Goal: Task Accomplishment & Management: Use online tool/utility

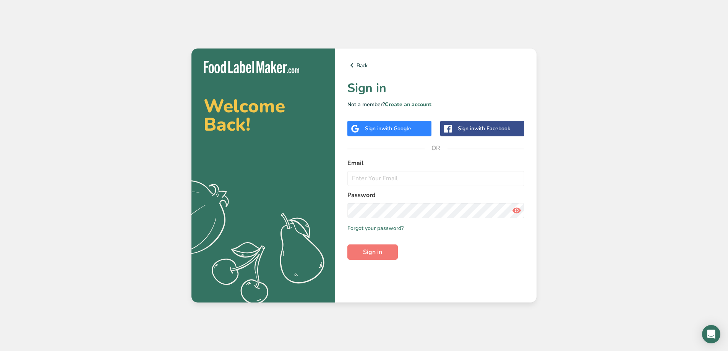
click at [401, 133] on div "Sign in with Google" at bounding box center [389, 129] width 84 height 16
click at [416, 129] on div "Sign in with Google" at bounding box center [389, 129] width 84 height 16
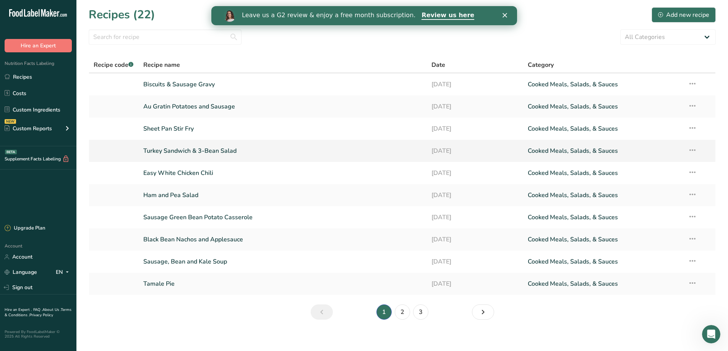
click at [152, 153] on link "Turkey Sandwich & 3-Bean Salad" at bounding box center [282, 151] width 279 height 16
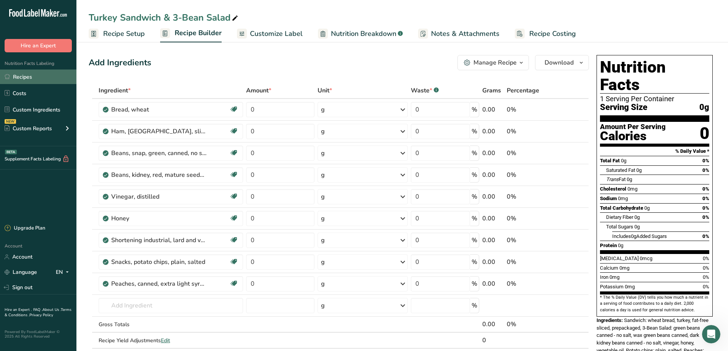
click at [27, 79] on link "Recipes" at bounding box center [38, 77] width 76 height 15
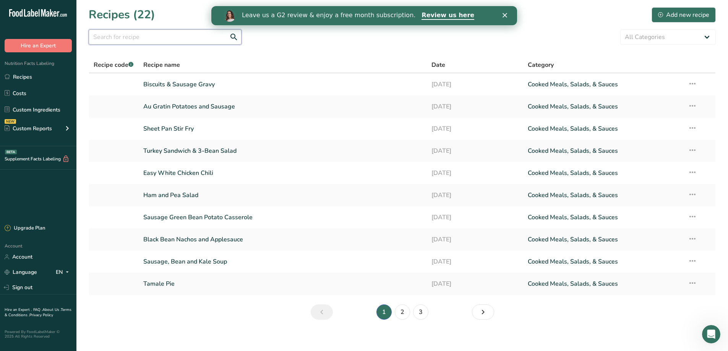
click at [124, 43] on input "text" at bounding box center [165, 36] width 153 height 15
click at [673, 16] on div "Add new recipe" at bounding box center [683, 14] width 51 height 9
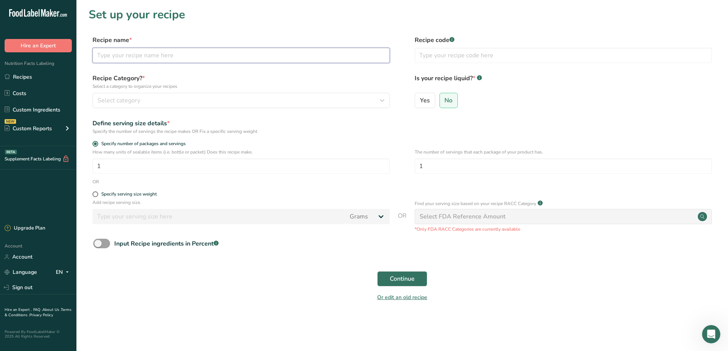
click at [246, 58] on input "text" at bounding box center [240, 55] width 297 height 15
type input "T"
type input "Hot Turkey Sandwich w/ Cranberry Fluff"
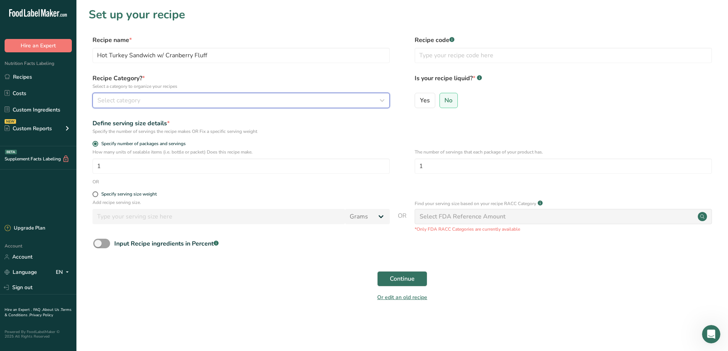
click at [184, 97] on div "Select category" at bounding box center [238, 100] width 283 height 9
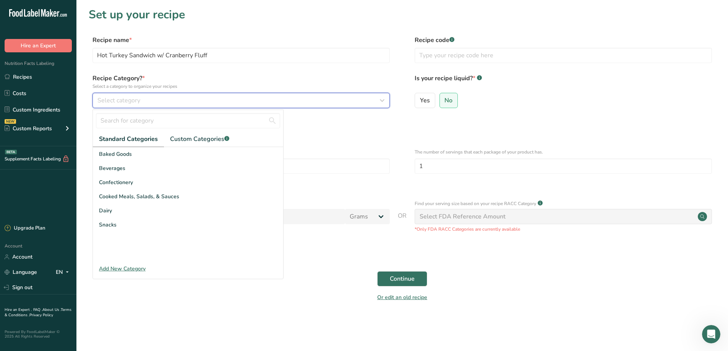
click at [377, 101] on icon "button" at bounding box center [381, 101] width 9 height 14
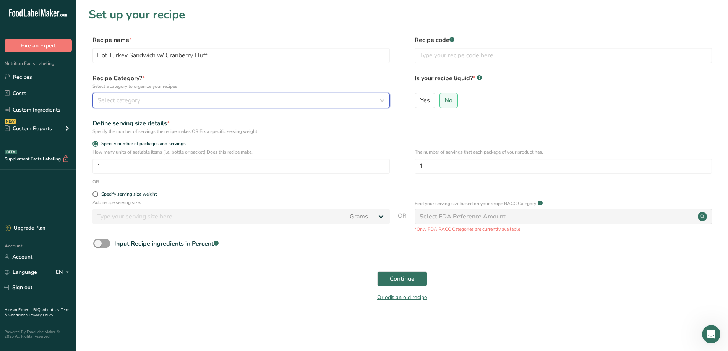
click at [381, 100] on icon "button" at bounding box center [381, 101] width 9 height 14
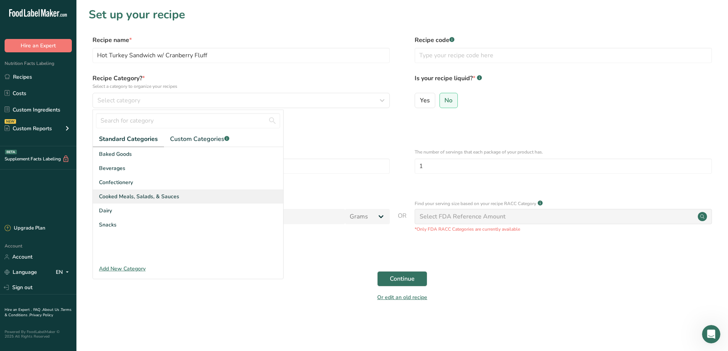
click at [153, 197] on span "Cooked Meals, Salads, & Sauces" at bounding box center [139, 196] width 80 height 8
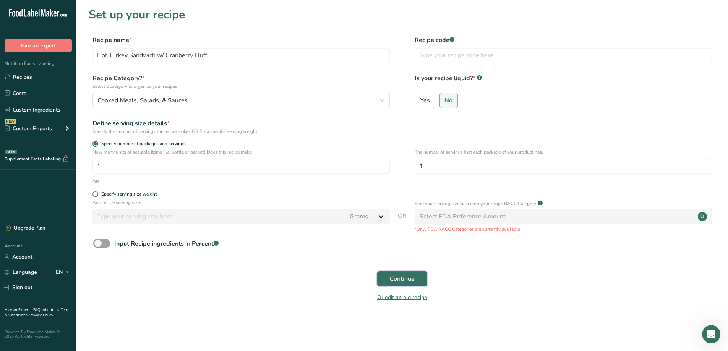
click at [396, 279] on span "Continue" at bounding box center [402, 278] width 25 height 9
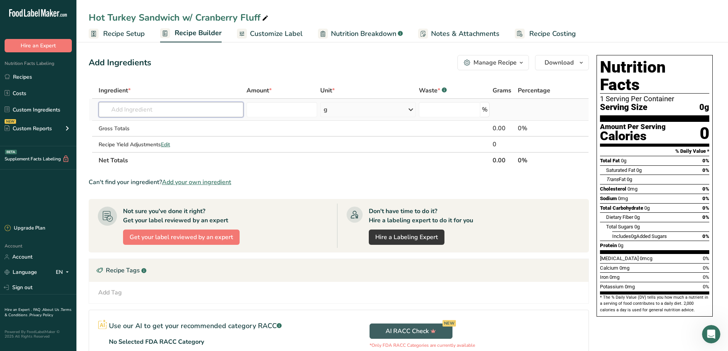
click at [156, 112] on input "text" at bounding box center [171, 109] width 145 height 15
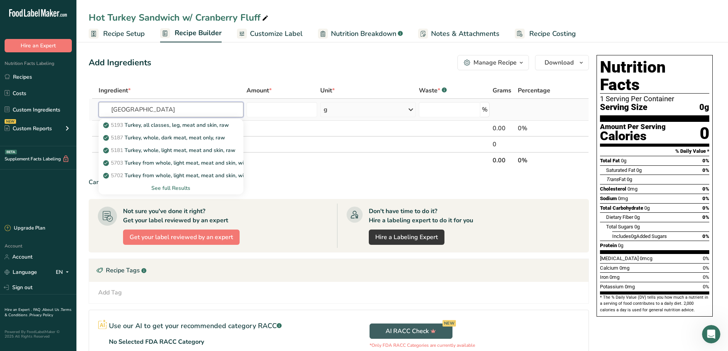
type input "[GEOGRAPHIC_DATA]"
click at [166, 189] on div "See full Results" at bounding box center [171, 188] width 133 height 8
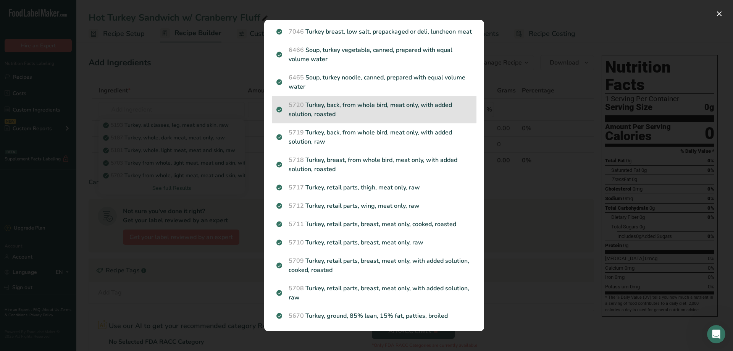
scroll to position [802, 0]
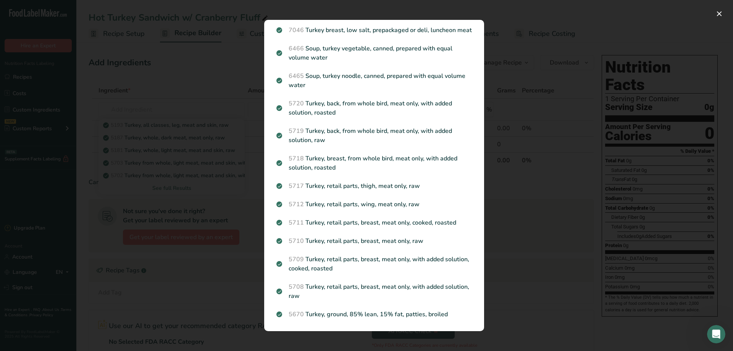
drag, startPoint x: 477, startPoint y: 298, endPoint x: 476, endPoint y: 312, distance: 14.3
click at [477, 312] on section "Search Results 5193 [GEOGRAPHIC_DATA], all classes, leg, meat and skin, raw 518…" at bounding box center [374, 175] width 220 height 311
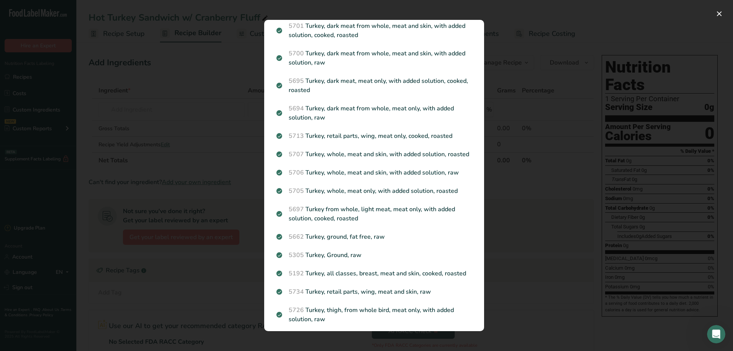
scroll to position [0, 0]
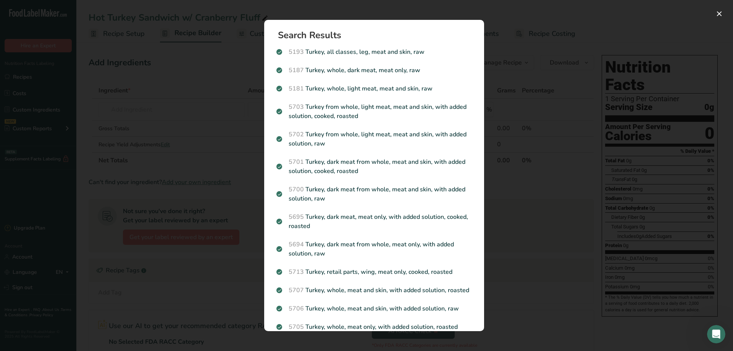
click at [511, 66] on div "Search results modal" at bounding box center [366, 175] width 733 height 351
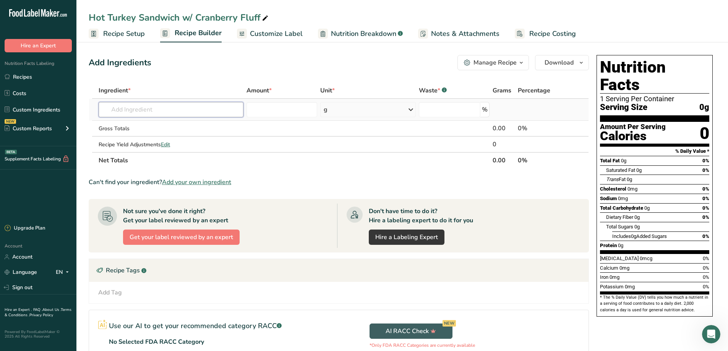
click at [112, 113] on input "text" at bounding box center [171, 109] width 145 height 15
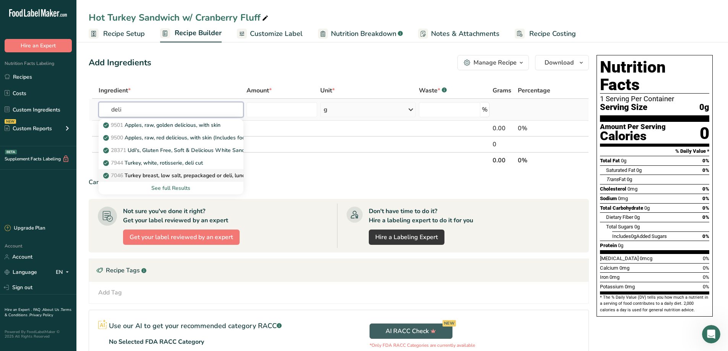
type input "deli"
click at [150, 176] on p "7046 Turkey breast, low salt, prepackaged or deli, luncheon meat" at bounding box center [188, 175] width 167 height 8
type input "Turkey breast, low salt, prepackaged or deli, luncheon meat"
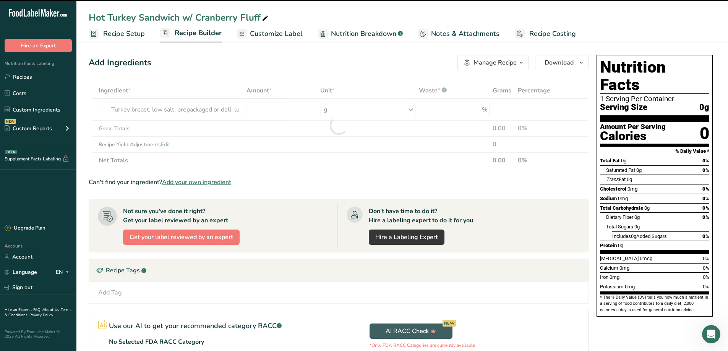
type input "0"
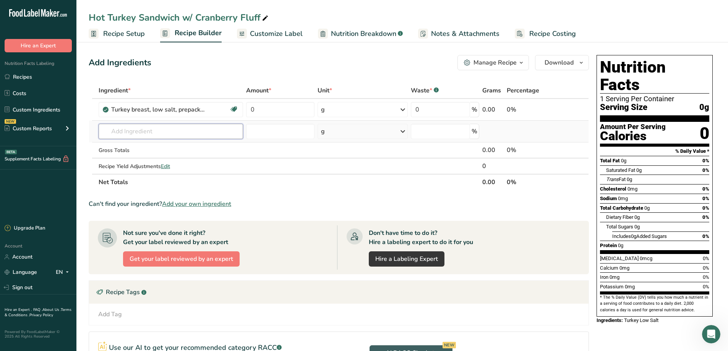
click at [156, 131] on input "text" at bounding box center [171, 131] width 145 height 15
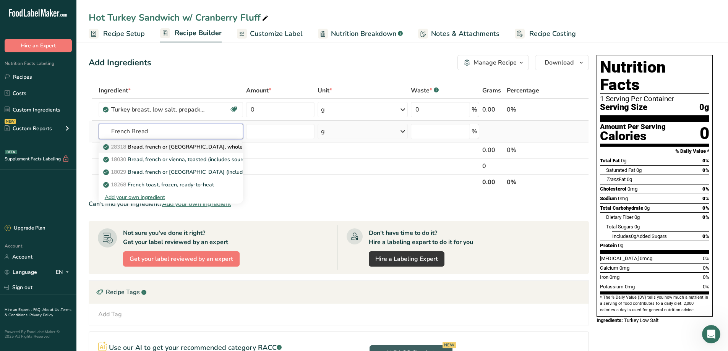
type input "French Bread"
click at [159, 149] on p "28318 Bread, french or [GEOGRAPHIC_DATA], whole wheat" at bounding box center [182, 147] width 155 height 8
type input "Bread, french or [GEOGRAPHIC_DATA], whole wheat"
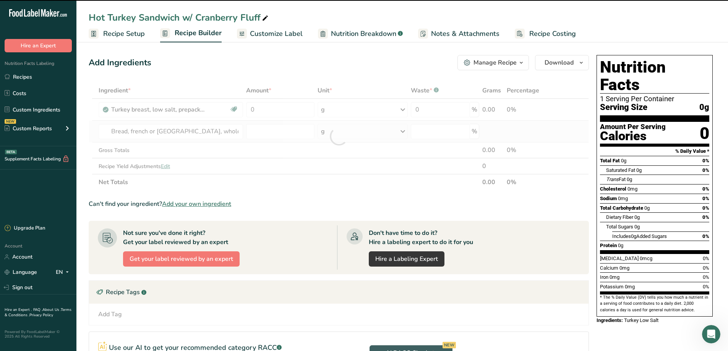
type input "0"
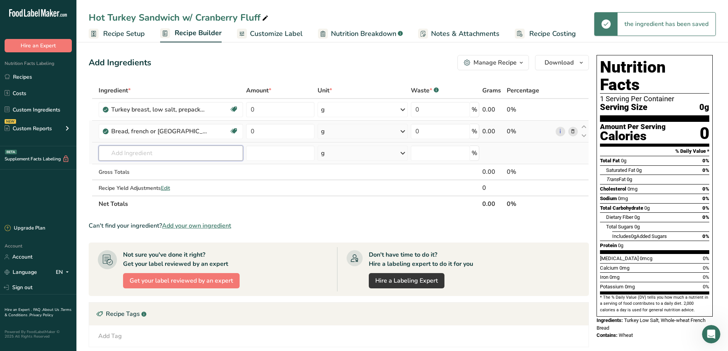
click at [159, 155] on input "text" at bounding box center [171, 153] width 145 height 15
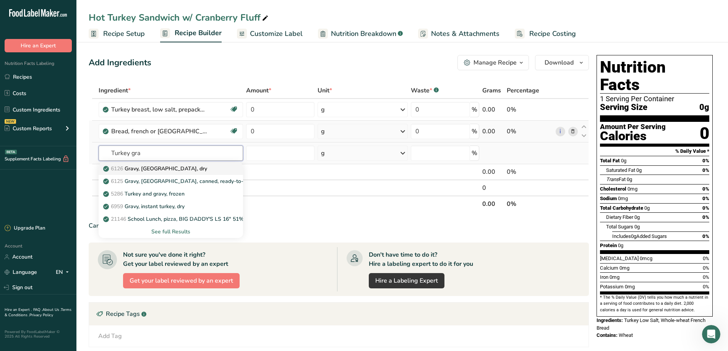
type input "Turkey gra"
click at [160, 170] on p "6126 [GEOGRAPHIC_DATA], [GEOGRAPHIC_DATA], dry" at bounding box center [156, 169] width 102 height 8
type input "Gravy, [GEOGRAPHIC_DATA], dry"
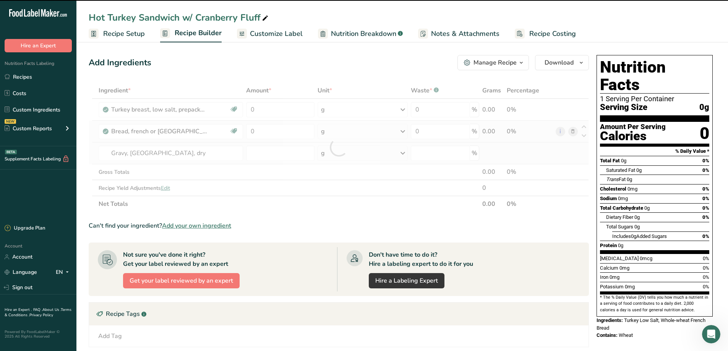
type input "0"
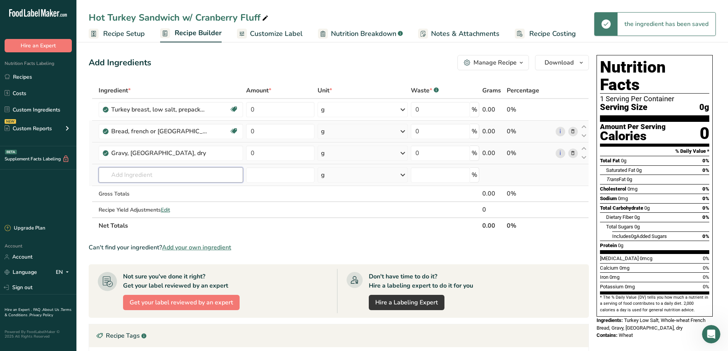
click at [156, 177] on input "text" at bounding box center [171, 174] width 145 height 15
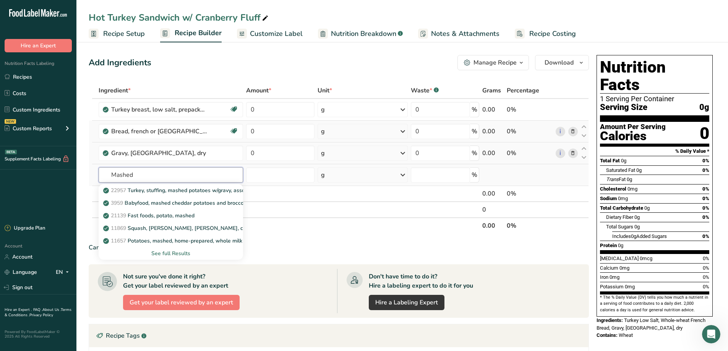
type input "Mashed"
click at [175, 256] on div "See full Results" at bounding box center [171, 253] width 133 height 8
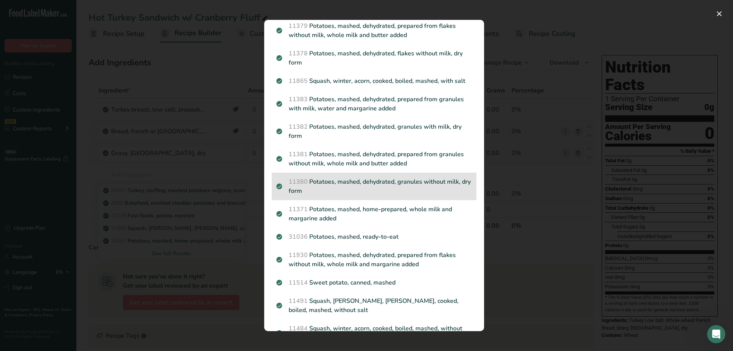
scroll to position [153, 0]
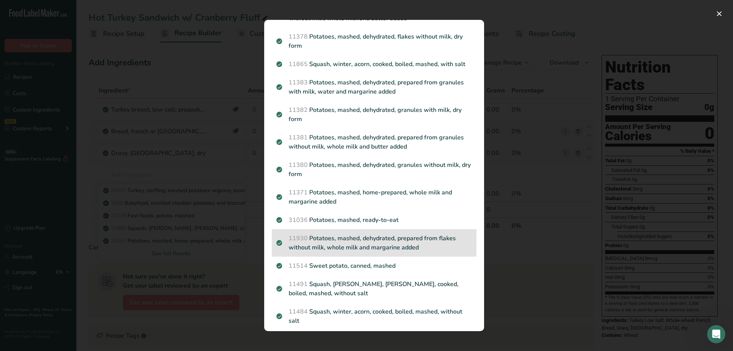
click at [348, 252] on p "11930 Potatoes, mashed, dehydrated, prepared from flakes without milk, whole mi…" at bounding box center [375, 243] width 196 height 18
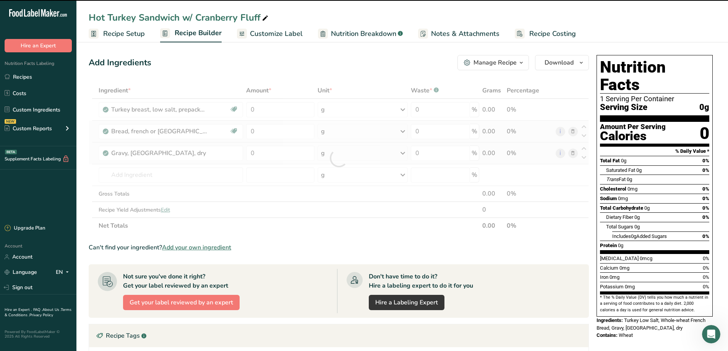
type input "0"
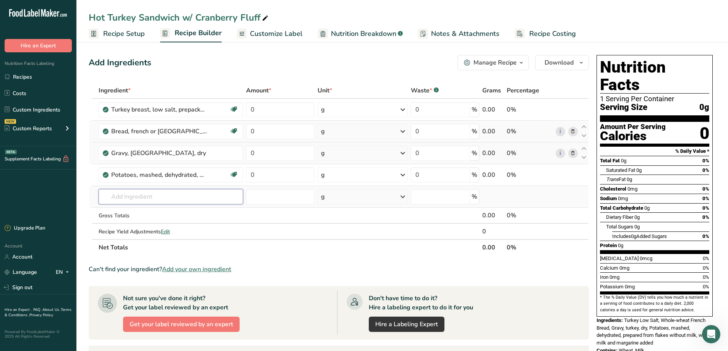
click at [127, 200] on input "text" at bounding box center [171, 196] width 145 height 15
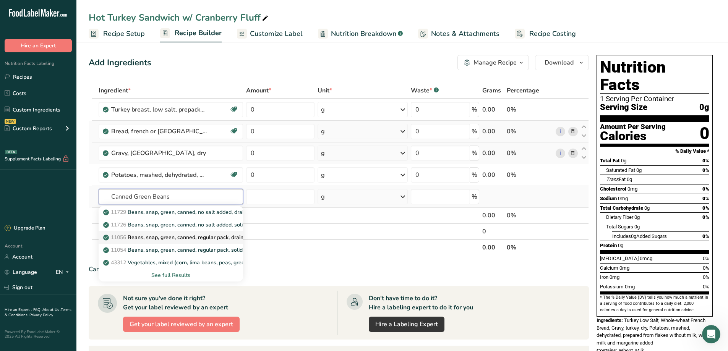
type input "Canned Green Beans"
click at [150, 238] on p "11056 Beans, snap, green, canned, regular pack, drained solids" at bounding box center [185, 237] width 160 height 8
type input "Beans, snap, green, canned, regular pack, drained solids"
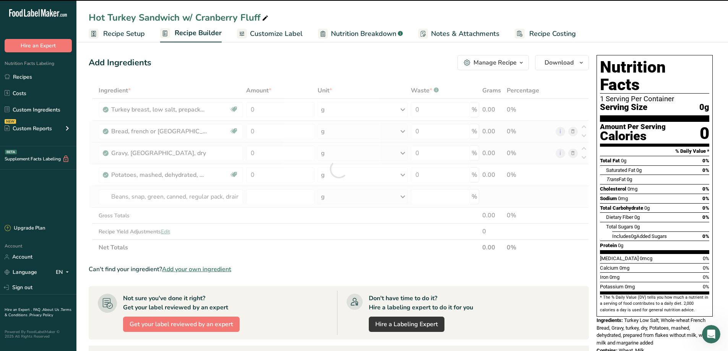
type input "0"
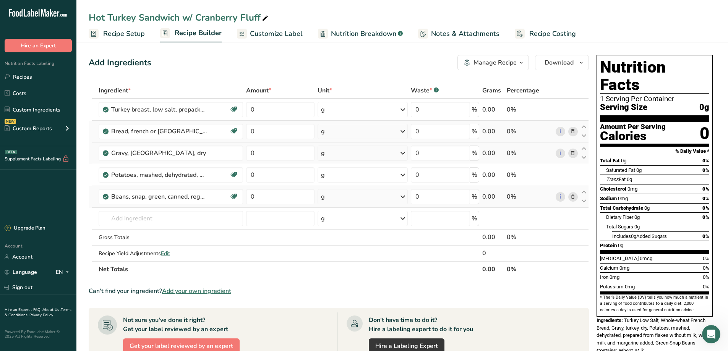
click at [571, 200] on icon at bounding box center [572, 197] width 5 height 8
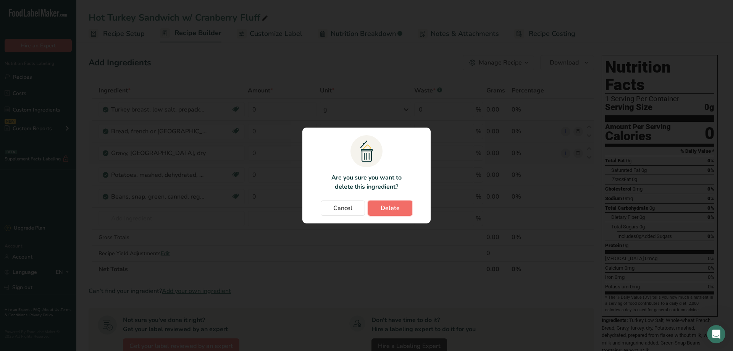
click at [388, 213] on button "Delete" at bounding box center [390, 208] width 44 height 15
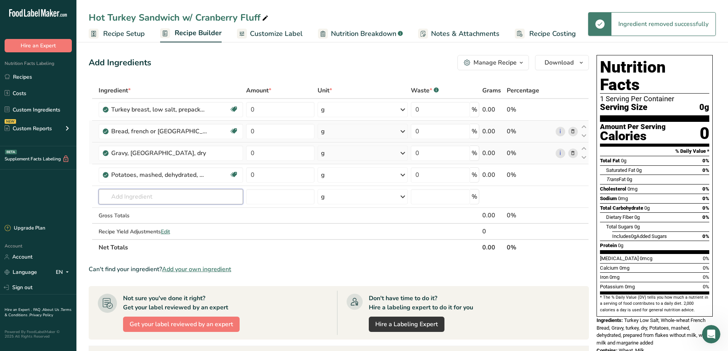
click at [141, 196] on input "text" at bounding box center [171, 196] width 145 height 15
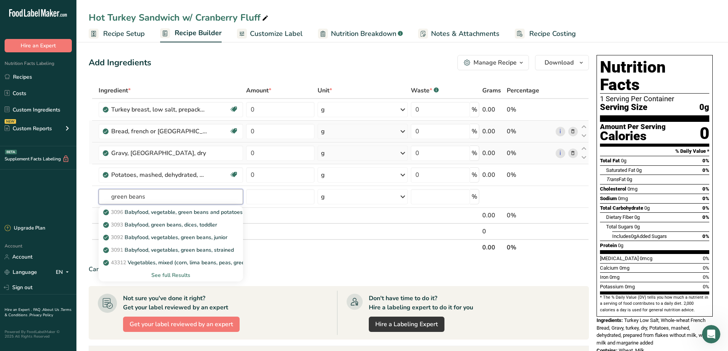
type input "green beans"
click at [163, 276] on div "See full Results" at bounding box center [171, 275] width 133 height 8
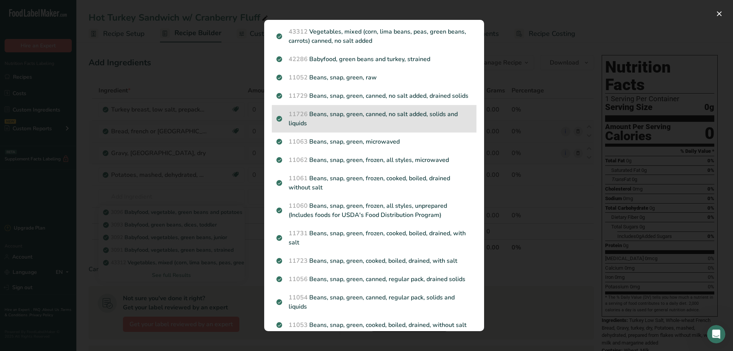
scroll to position [46, 0]
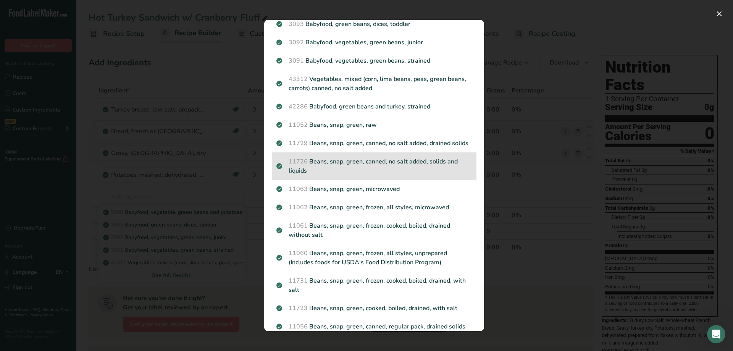
click at [393, 170] on p "11726 Beans, snap, green, canned, no salt added, solids and liquids" at bounding box center [375, 166] width 196 height 18
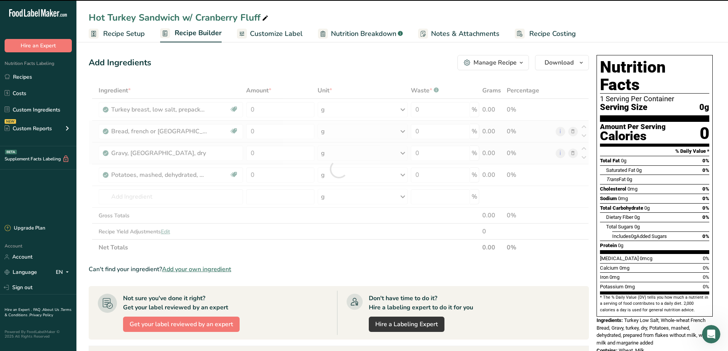
type input "0"
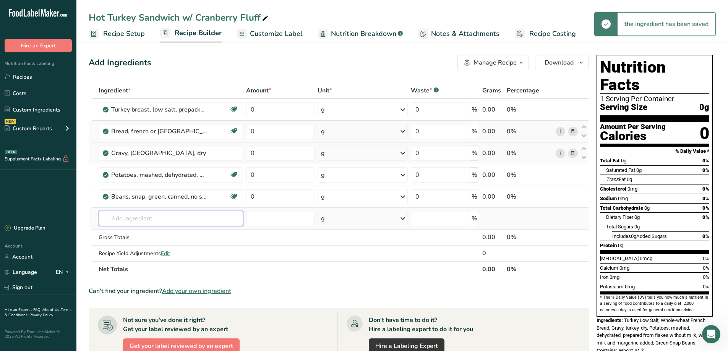
click at [134, 220] on input "text" at bounding box center [171, 218] width 145 height 15
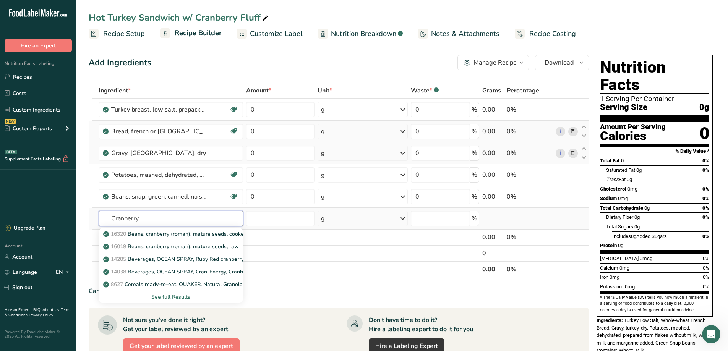
type input "Cranberry"
click at [167, 296] on div "See full Results" at bounding box center [171, 297] width 133 height 8
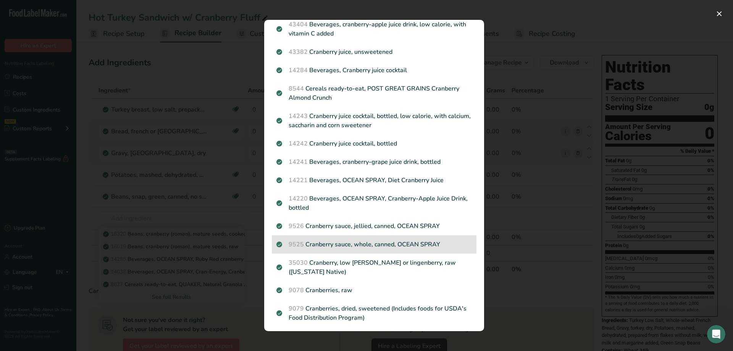
scroll to position [471, 0]
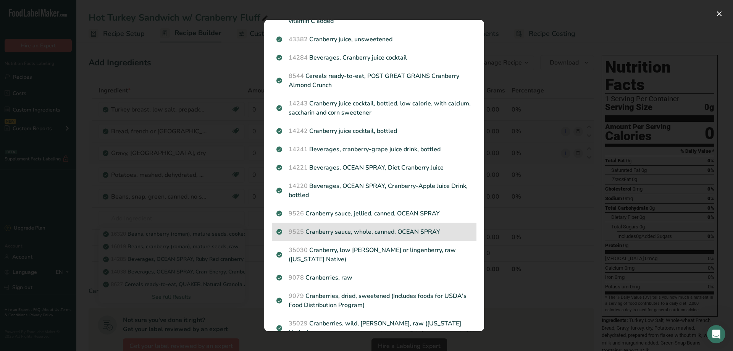
click at [360, 233] on p "9525 Cranberry sauce, whole, canned, OCEAN SPRAY" at bounding box center [375, 231] width 196 height 9
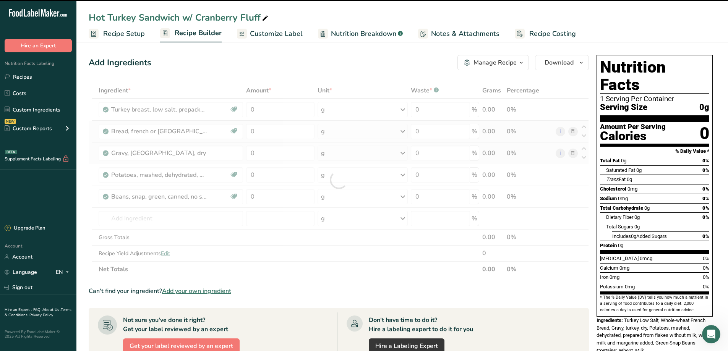
type input "0"
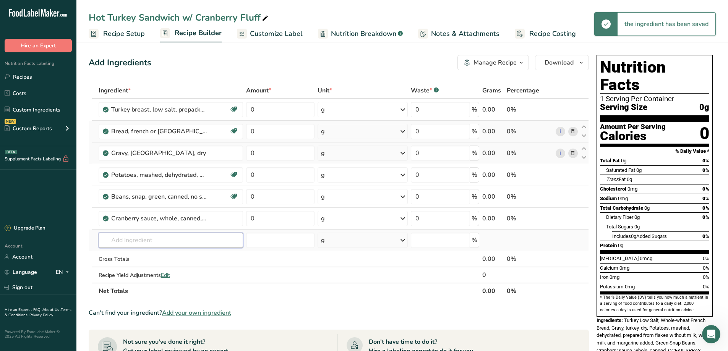
click at [209, 242] on input "text" at bounding box center [171, 240] width 145 height 15
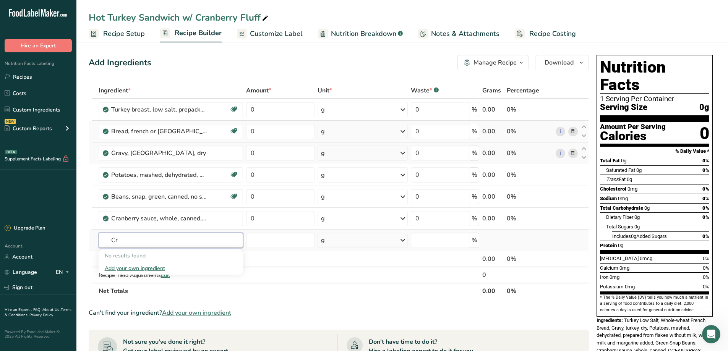
type input "C"
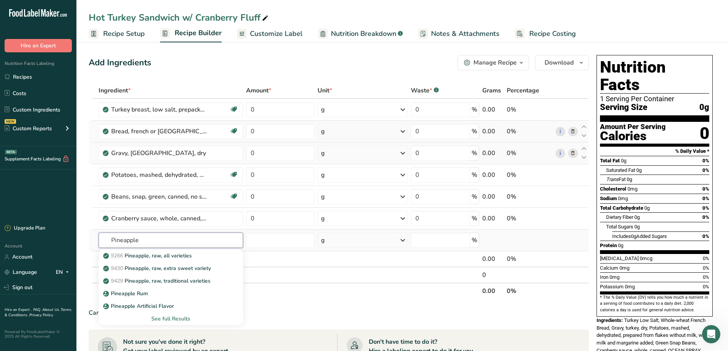
type input "Pineapple"
click at [171, 318] on div "See full Results" at bounding box center [171, 319] width 133 height 8
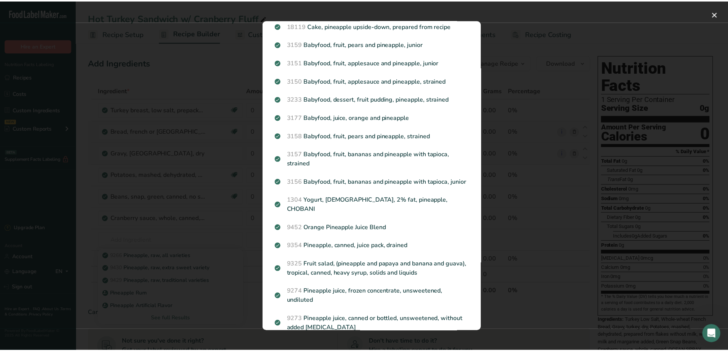
scroll to position [573, 0]
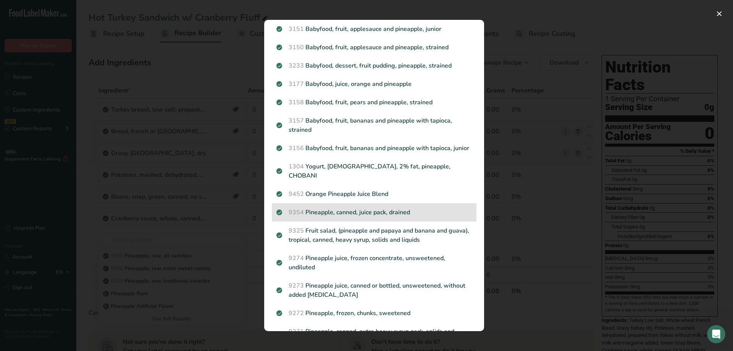
click at [348, 215] on p "9354 Pineapple, canned, juice pack, drained" at bounding box center [375, 212] width 196 height 9
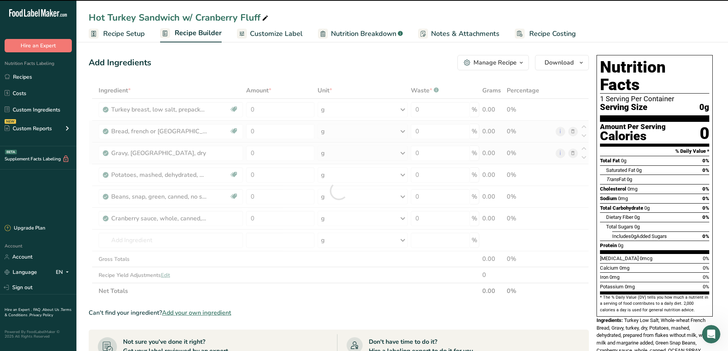
type input "0"
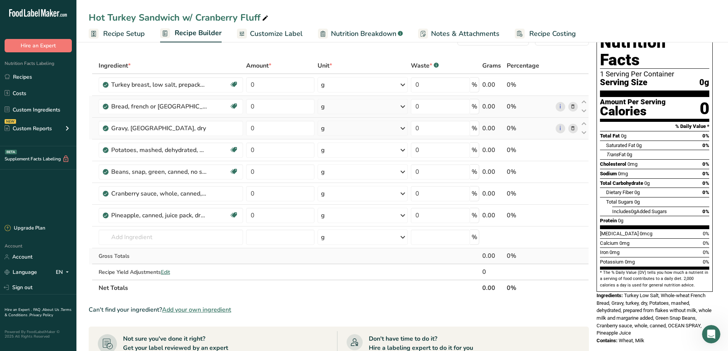
scroll to position [38, 0]
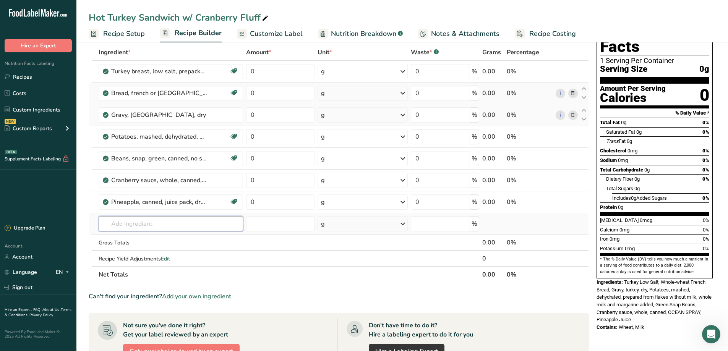
click at [146, 226] on input "text" at bounding box center [171, 223] width 145 height 15
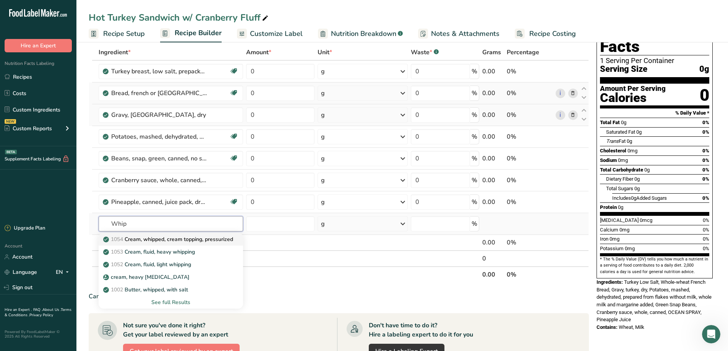
type input "Whip"
click at [170, 241] on p "1054 Cream, whipped, cream topping, pressurized" at bounding box center [169, 239] width 128 height 8
type input "Cream, whipped, cream topping, pressurized"
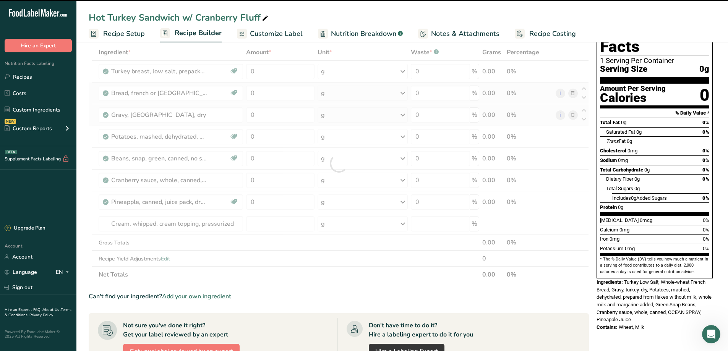
type input "0"
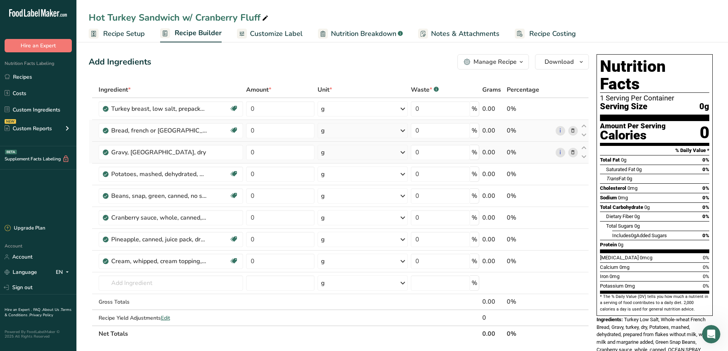
scroll to position [0, 0]
click at [520, 61] on icon "button" at bounding box center [521, 63] width 6 height 10
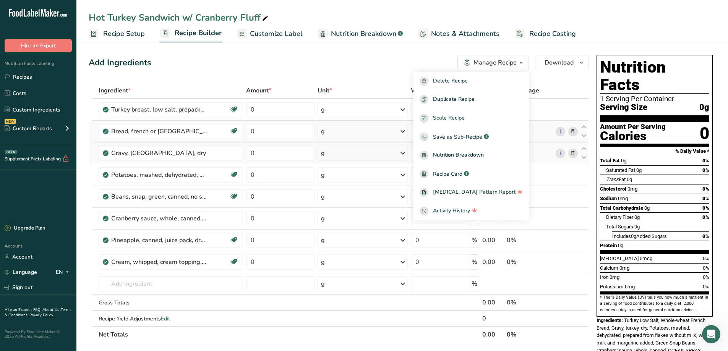
click at [520, 61] on icon "button" at bounding box center [521, 63] width 6 height 10
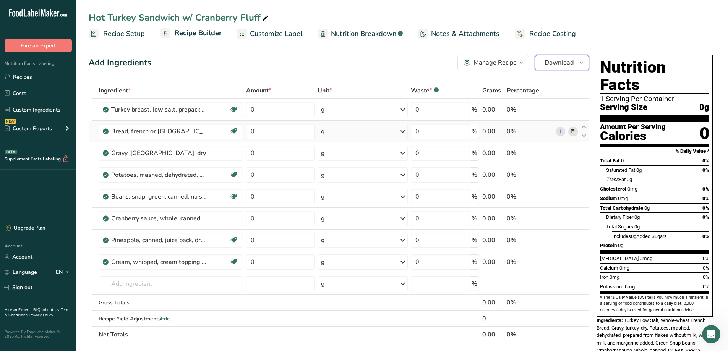
click at [569, 62] on span "Download" at bounding box center [558, 62] width 29 height 9
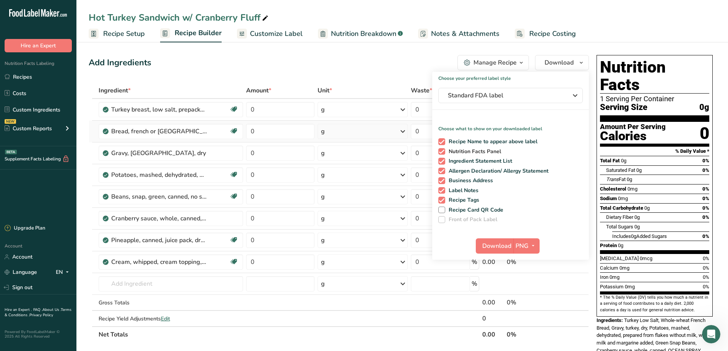
click at [441, 153] on span at bounding box center [441, 151] width 7 height 7
click at [441, 153] on input "Nutrition Facts Panel" at bounding box center [440, 151] width 5 height 5
checkbox input "false"
click at [442, 180] on span at bounding box center [441, 180] width 7 height 7
click at [442, 180] on input "Business Address" at bounding box center [440, 180] width 5 height 5
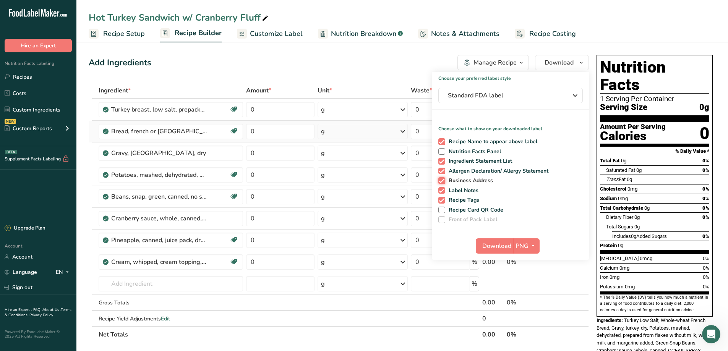
checkbox input "false"
click at [442, 192] on span at bounding box center [441, 190] width 7 height 7
click at [442, 192] on input "Label Notes" at bounding box center [440, 190] width 5 height 5
checkbox input "false"
click at [442, 199] on span at bounding box center [441, 200] width 7 height 7
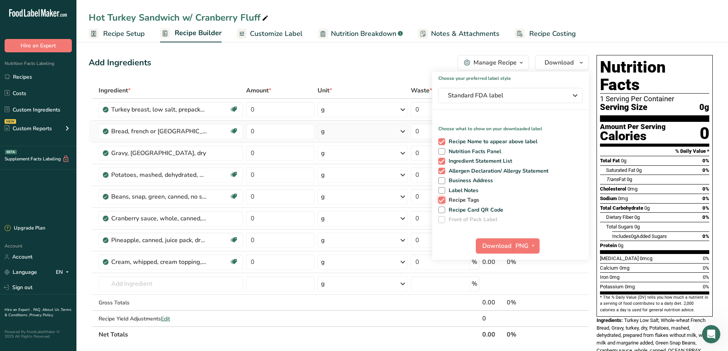
click at [442, 199] on input "Recipe Tags" at bounding box center [440, 199] width 5 height 5
checkbox input "false"
click at [504, 249] on span "Download" at bounding box center [496, 245] width 29 height 9
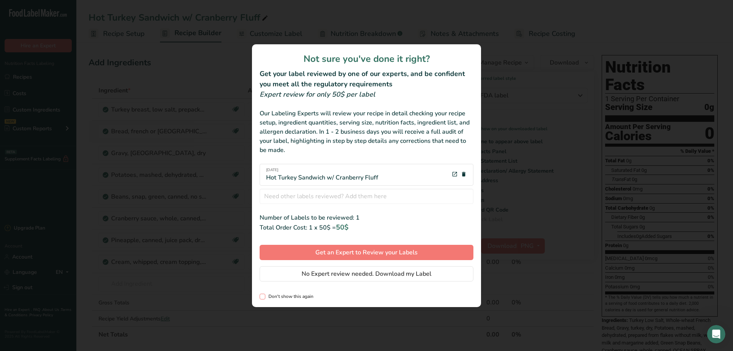
click at [264, 297] on span "review labels modal" at bounding box center [263, 297] width 6 height 6
click at [264, 297] on input "Don't show this again" at bounding box center [262, 296] width 5 height 5
checkbox input "true"
click at [364, 275] on span "No Expert review needed. Download my Label" at bounding box center [367, 273] width 130 height 9
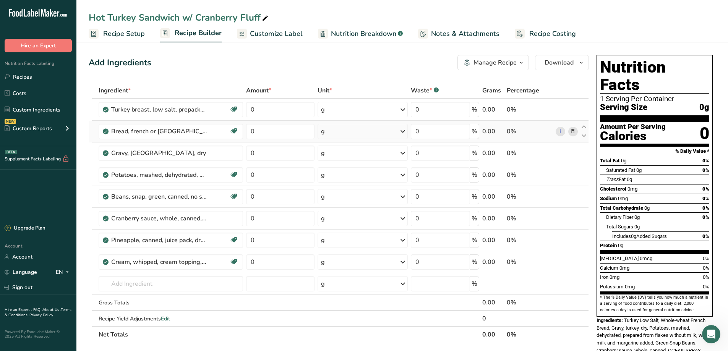
click at [505, 59] on div "Manage Recipe" at bounding box center [494, 62] width 43 height 9
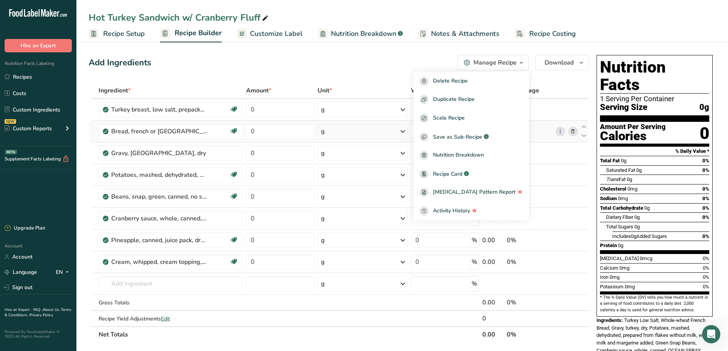
drag, startPoint x: 610, startPoint y: 2, endPoint x: 699, endPoint y: 9, distance: 89.3
click at [699, 10] on div "Hot Turkey Sandwich w/ Cranberry Fluff Recipe Setup Recipe Builder Customize La…" at bounding box center [401, 21] width 651 height 42
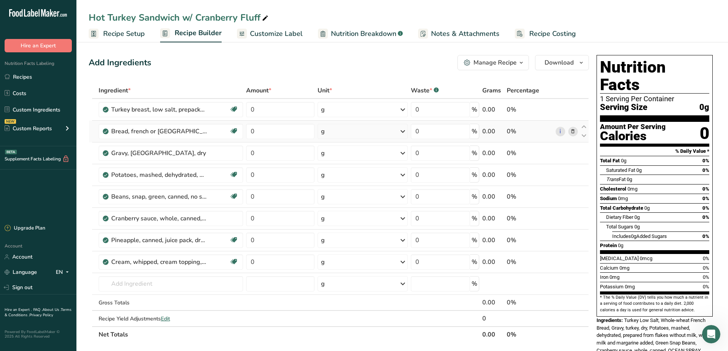
click at [264, 34] on span "Customize Label" at bounding box center [276, 34] width 53 height 10
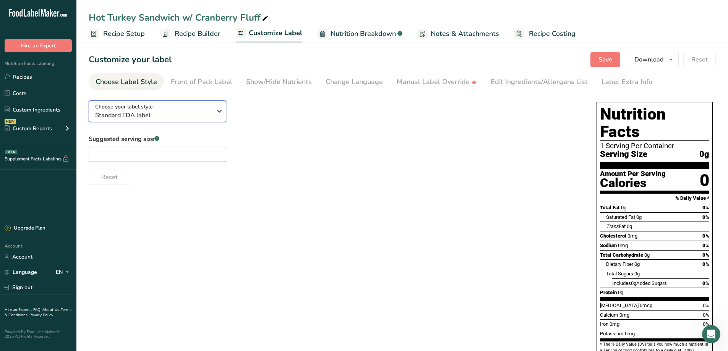
click at [220, 111] on icon "button" at bounding box center [219, 111] width 9 height 14
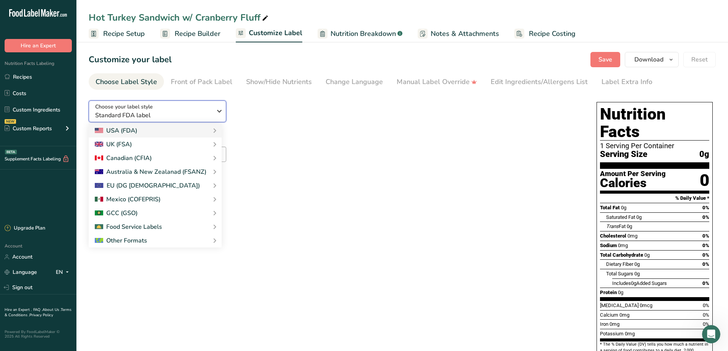
click at [192, 118] on span "Standard FDA label" at bounding box center [153, 115] width 116 height 9
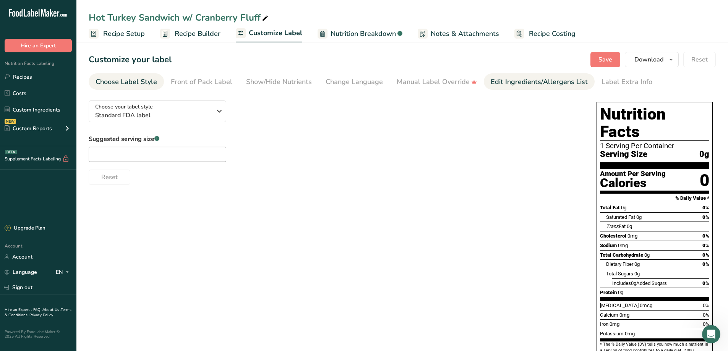
click at [507, 81] on div "Edit Ingredients/Allergens List" at bounding box center [538, 82] width 97 height 10
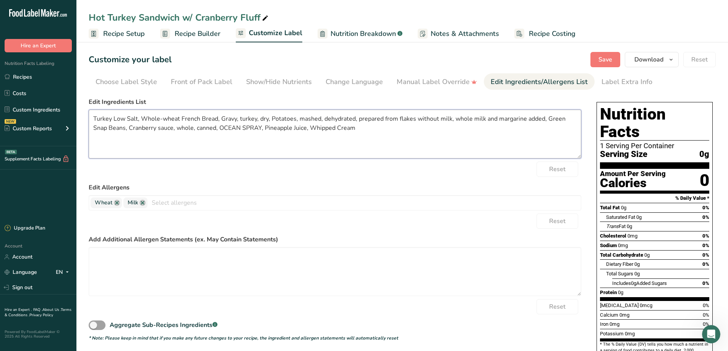
drag, startPoint x: 113, startPoint y: 117, endPoint x: 137, endPoint y: 120, distance: 24.6
click at [137, 120] on textarea "Turkey Low Salt, Whole-wheat French Bread, Gravy, turkey, dry, Potatoes, mashed…" at bounding box center [335, 134] width 492 height 49
click at [94, 118] on textarea "Turkey Low Salt, Whole-wheat French Bread, Gravy, turkey, dry, Potatoes, mashed…" at bounding box center [335, 134] width 492 height 49
drag, startPoint x: 191, startPoint y: 117, endPoint x: 228, endPoint y: 116, distance: 37.8
click at [228, 116] on textarea "Turkey Sandwich: [GEOGRAPHIC_DATA] Low Salt, Whole-wheat French Bread, Gravy, t…" at bounding box center [335, 134] width 492 height 49
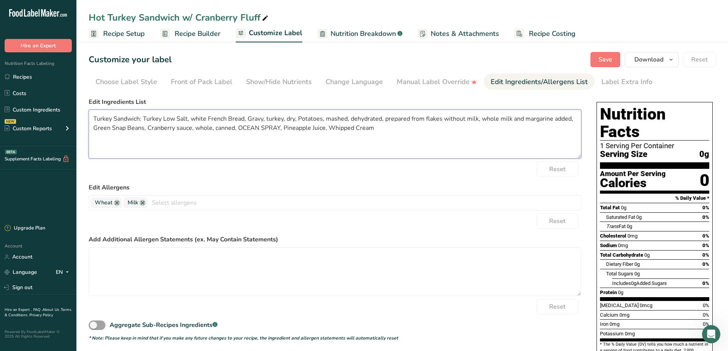
drag, startPoint x: 442, startPoint y: 119, endPoint x: 480, endPoint y: 122, distance: 38.3
click at [480, 122] on textarea "Turkey Sandwich: Turkey Low Salt, white French Bread, Gravy, turkey, dry, Potat…" at bounding box center [335, 134] width 492 height 49
drag, startPoint x: 441, startPoint y: 118, endPoint x: 458, endPoint y: 122, distance: 17.7
click at [458, 121] on textarea "Turkey Sandwich: Turkey Low Salt, white French Bread, Gravy, turkey, dry, Potat…" at bounding box center [335, 134] width 492 height 49
drag, startPoint x: 477, startPoint y: 118, endPoint x: 505, endPoint y: 121, distance: 27.3
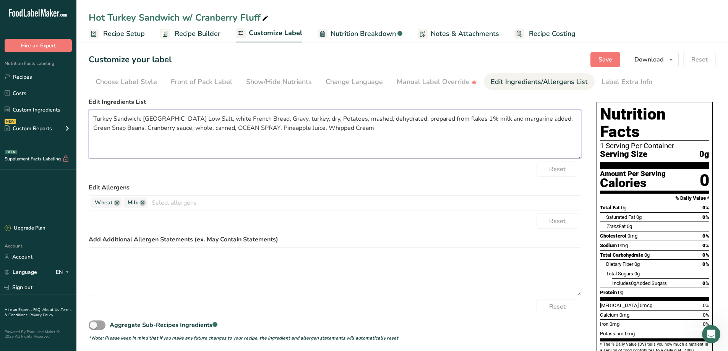
click at [505, 121] on textarea "Turkey Sandwich: [GEOGRAPHIC_DATA] Low Salt, white French Bread, Gravy, turkey,…" at bounding box center [335, 134] width 492 height 49
click at [483, 136] on textarea "Turkey Sandwich: [GEOGRAPHIC_DATA] Low Salt, white French Bread, Gravy, turkey,…" at bounding box center [335, 134] width 492 height 49
drag, startPoint x: 533, startPoint y: 118, endPoint x: 549, endPoint y: 120, distance: 16.1
click at [549, 120] on textarea "Turkey Sandwich: [GEOGRAPHIC_DATA] Low Salt, white French Bread, Gravy, turkey,…" at bounding box center [335, 134] width 492 height 49
click at [560, 121] on textarea "Turkey Sandwich: [GEOGRAPHIC_DATA] Low Salt, white French Bread, Gravy, turkey,…" at bounding box center [335, 134] width 492 height 49
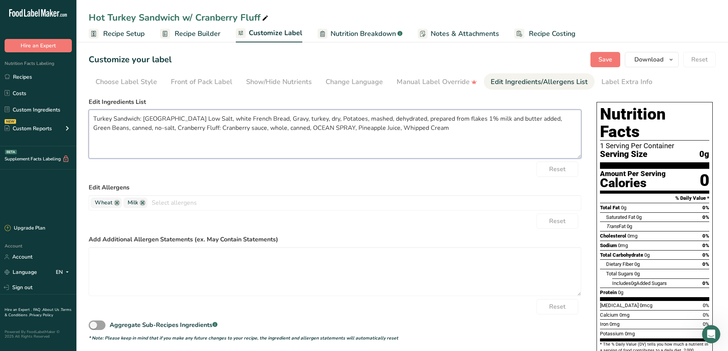
drag, startPoint x: 160, startPoint y: 128, endPoint x: 164, endPoint y: 128, distance: 4.2
click at [164, 128] on textarea "Turkey Sandwich: [GEOGRAPHIC_DATA] Low Salt, white French Bread, Gravy, turkey,…" at bounding box center [335, 134] width 492 height 49
click at [294, 129] on textarea "Turkey Sandwich: [GEOGRAPHIC_DATA] Low Salt, white French Bread, Gravy, turkey,…" at bounding box center [335, 134] width 492 height 49
click at [163, 119] on textarea "Turkey Sandwich: Turkey Low Salt, white French Bread, Gravy, turkey, dry, Potat…" at bounding box center [335, 134] width 492 height 49
drag, startPoint x: 180, startPoint y: 119, endPoint x: 205, endPoint y: 119, distance: 24.8
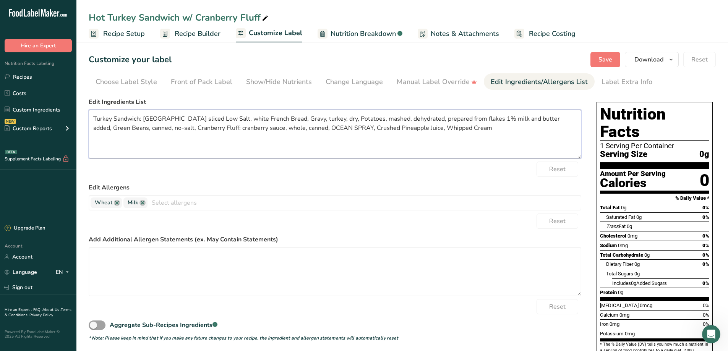
click at [205, 119] on textarea "Turkey Sandwich: [GEOGRAPHIC_DATA] sliced Low Salt, white French Bread, Gravy, …" at bounding box center [335, 134] width 492 height 49
click at [431, 120] on textarea "Turkey Sandwich: Turkey sliced, white French Bread, Gravy, turkey, dry, Potatoe…" at bounding box center [335, 134] width 492 height 49
click at [347, 129] on textarea "Turkey Sandwich: Turkey sliced, white French Bread, Gravy, turkey, dry, Potatoe…" at bounding box center [335, 134] width 492 height 49
drag, startPoint x: 353, startPoint y: 128, endPoint x: 357, endPoint y: 129, distance: 3.8
click at [357, 129] on textarea "Turkey Sandwich: [GEOGRAPHIC_DATA] sliced, white French Bread, Gravy, turkey, d…" at bounding box center [335, 134] width 492 height 49
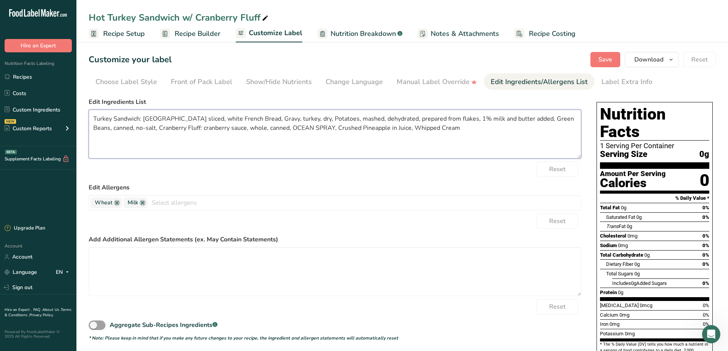
click at [357, 129] on textarea "Turkey Sandwich: [GEOGRAPHIC_DATA] sliced, white French Bread, Gravy, turkey, d…" at bounding box center [335, 134] width 492 height 49
click at [358, 139] on textarea "Turkey Sandwich: Turkey sliced, white French Bread, Gravy, turkey, dry, Potatoe…" at bounding box center [335, 134] width 492 height 49
click at [417, 131] on textarea "Turkey Sandwich: Turkey sliced, white French Bread, Gravy, turkey, dry, Potatoe…" at bounding box center [335, 134] width 492 height 49
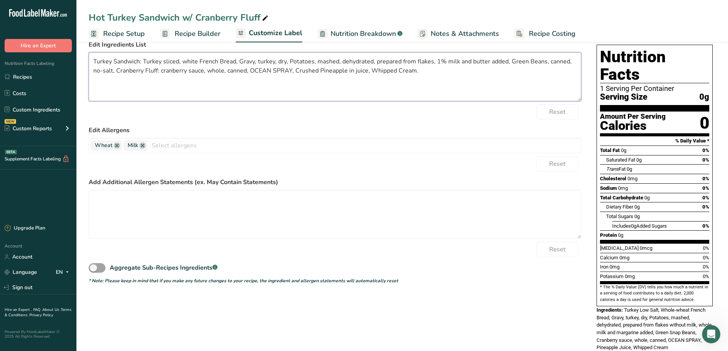
scroll to position [68, 0]
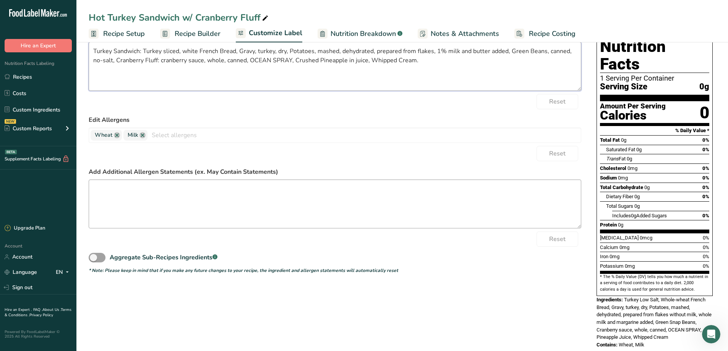
type textarea "Turkey Sandwich: Turkey sliced, white French Bread, Gravy, turkey, dry, Potatoe…"
click at [195, 192] on textarea at bounding box center [335, 204] width 492 height 49
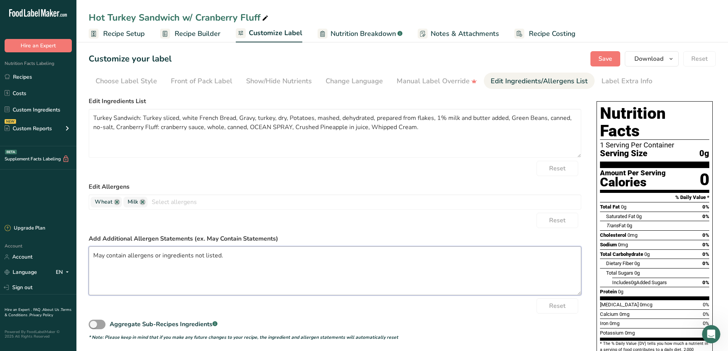
scroll to position [0, 0]
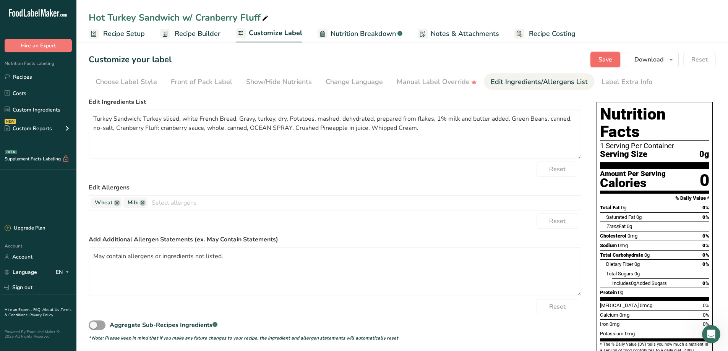
click at [603, 62] on span "Save" at bounding box center [605, 59] width 14 height 9
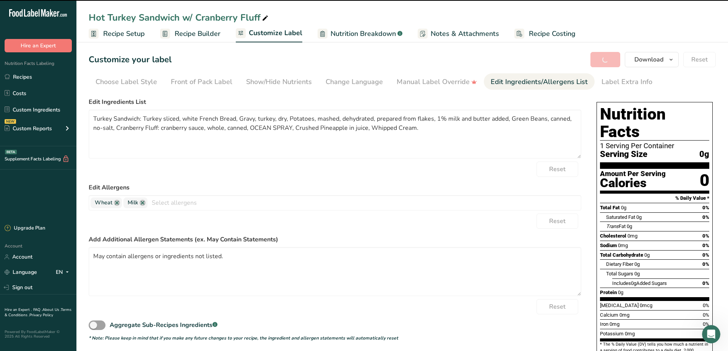
type textarea "May contain allergens or ingredients not listed."
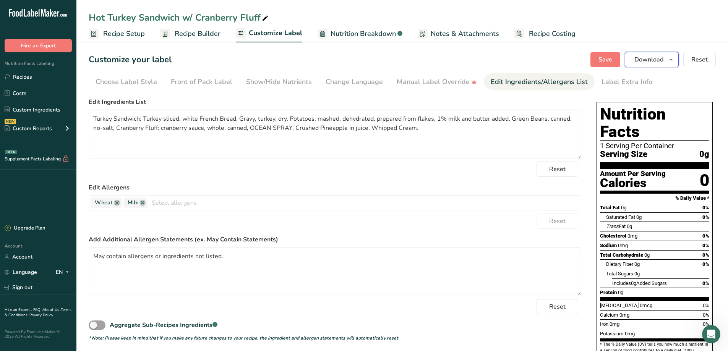
click at [659, 60] on span "Download" at bounding box center [648, 59] width 29 height 9
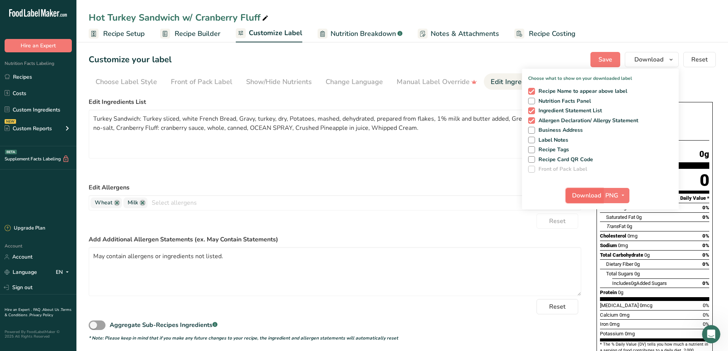
click at [601, 195] on span "Download" at bounding box center [586, 195] width 29 height 9
click at [378, 188] on label "Edit Allergens" at bounding box center [335, 187] width 492 height 9
